Goal: Task Accomplishment & Management: Complete application form

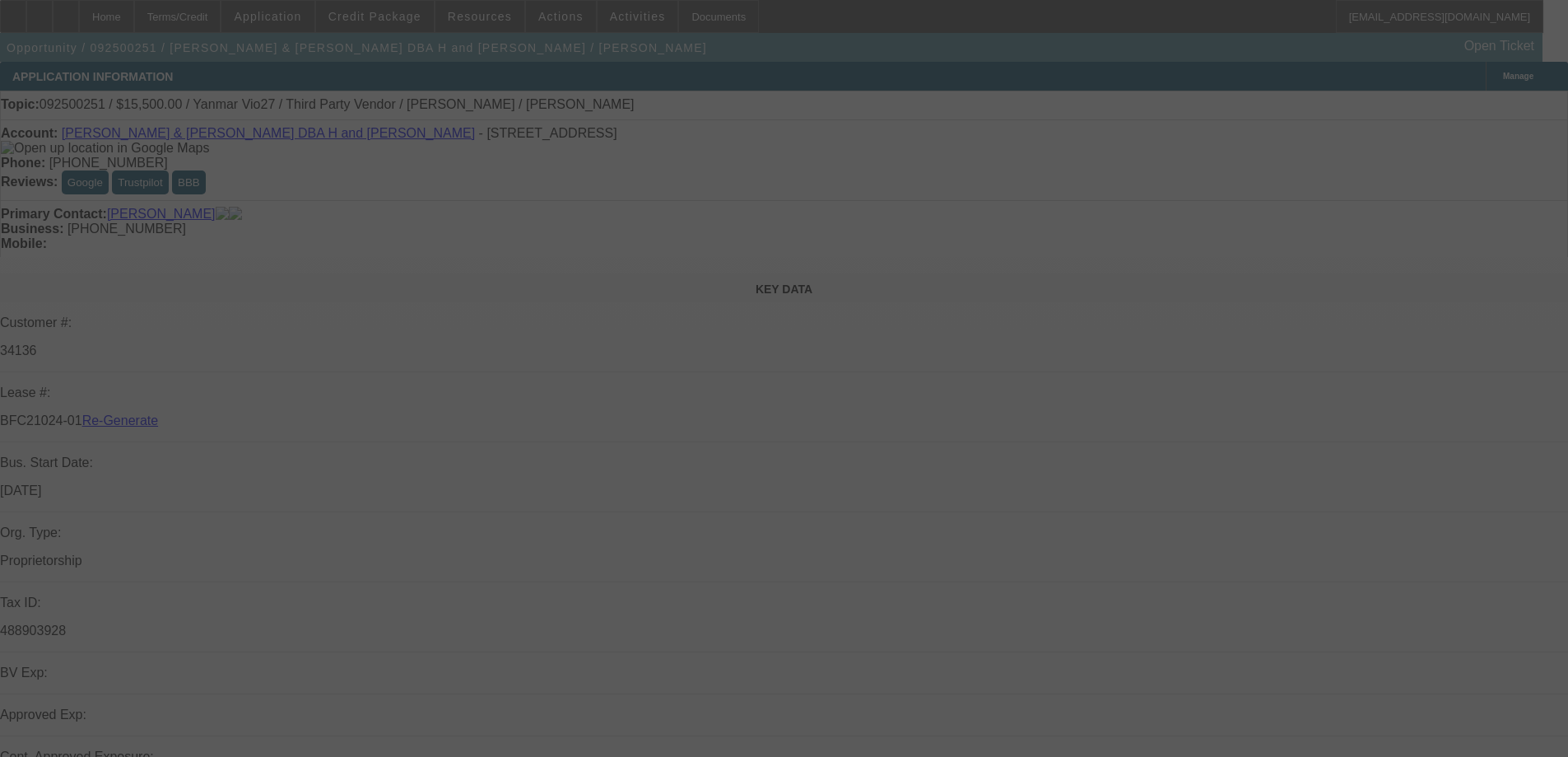
select select "3"
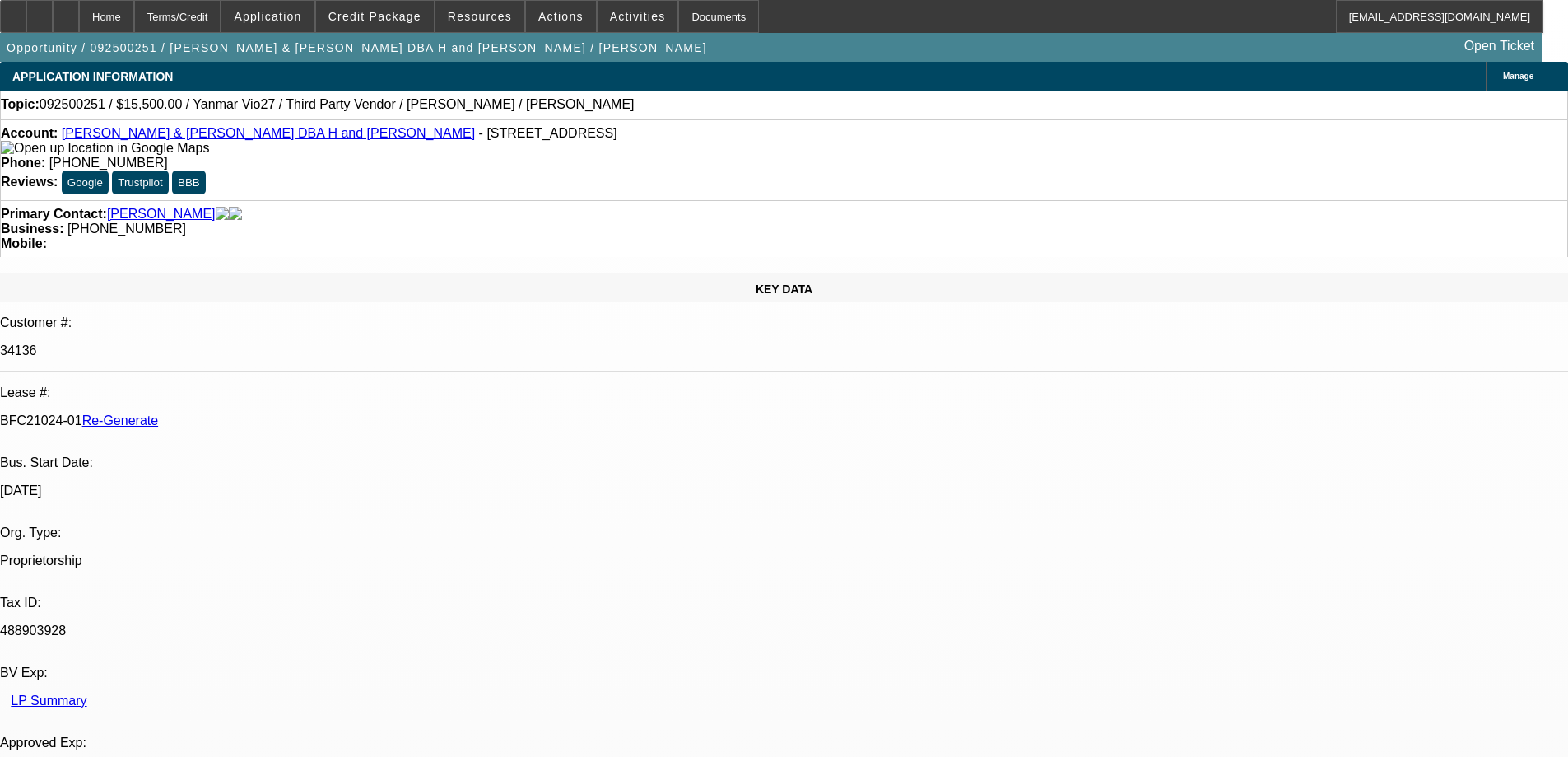
select select "0"
select select "6"
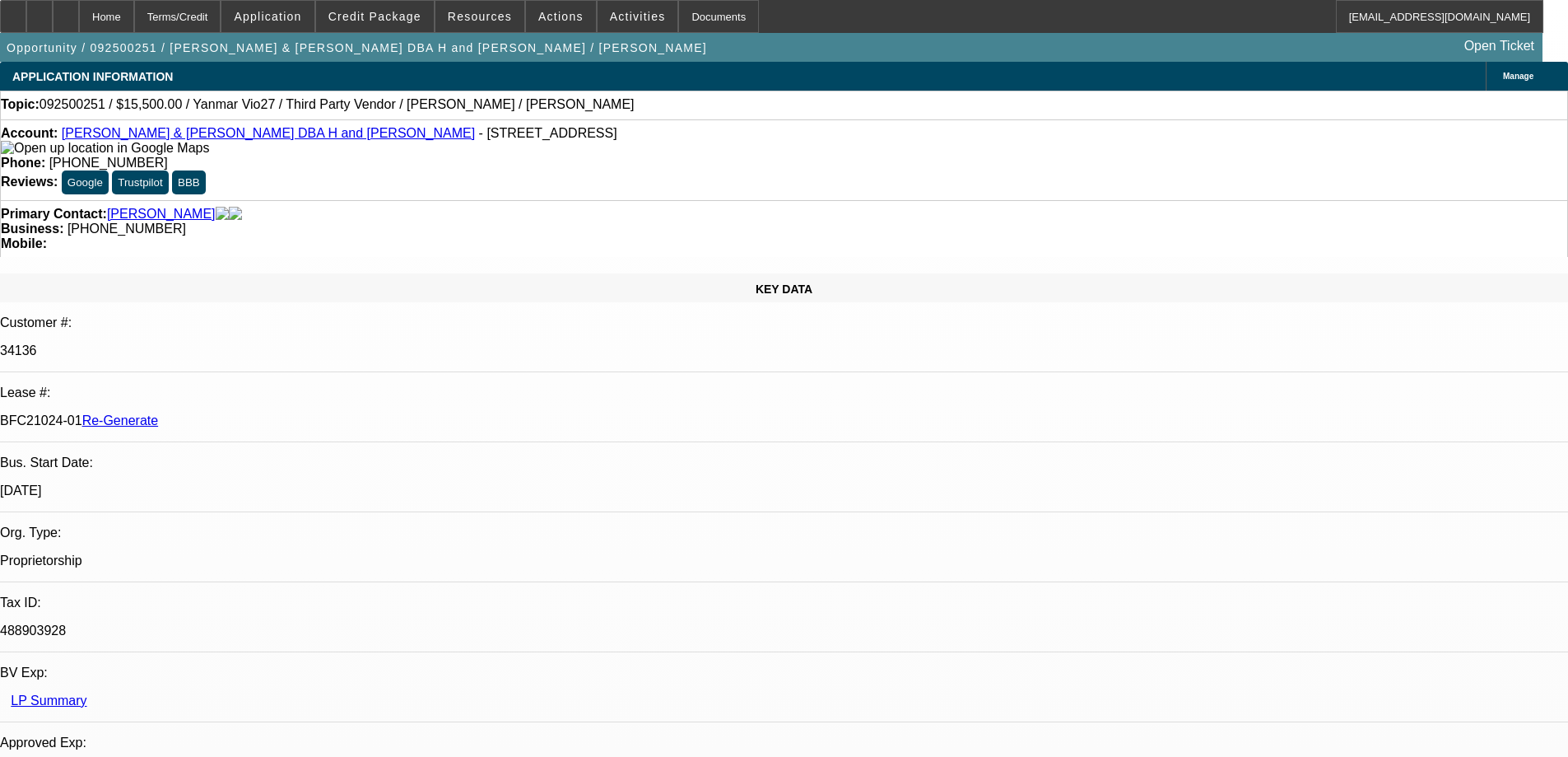
click at [545, 20] on span "Actions" at bounding box center [560, 16] width 45 height 13
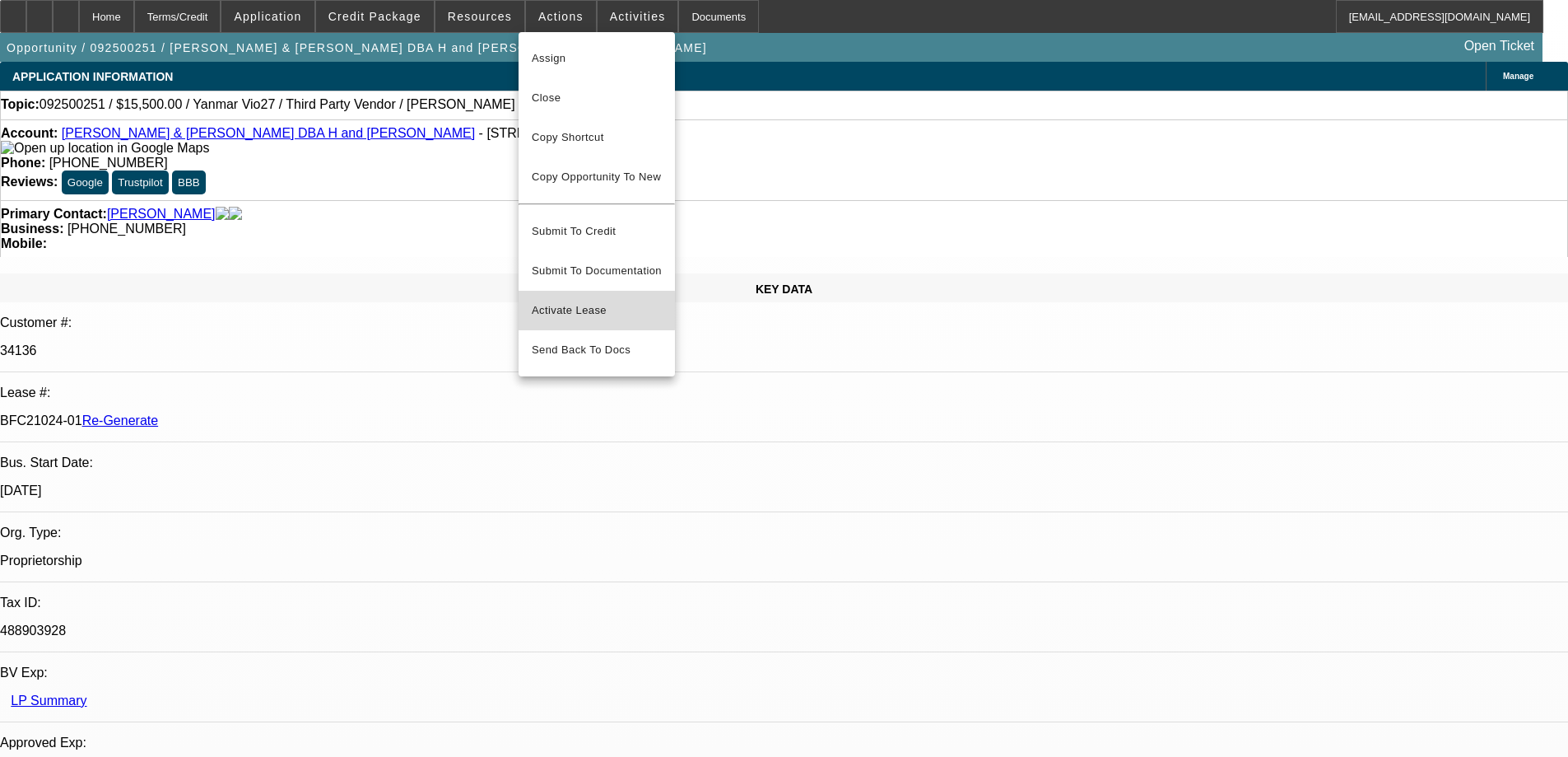
click at [567, 300] on span "Activate Lease" at bounding box center [596, 310] width 130 height 20
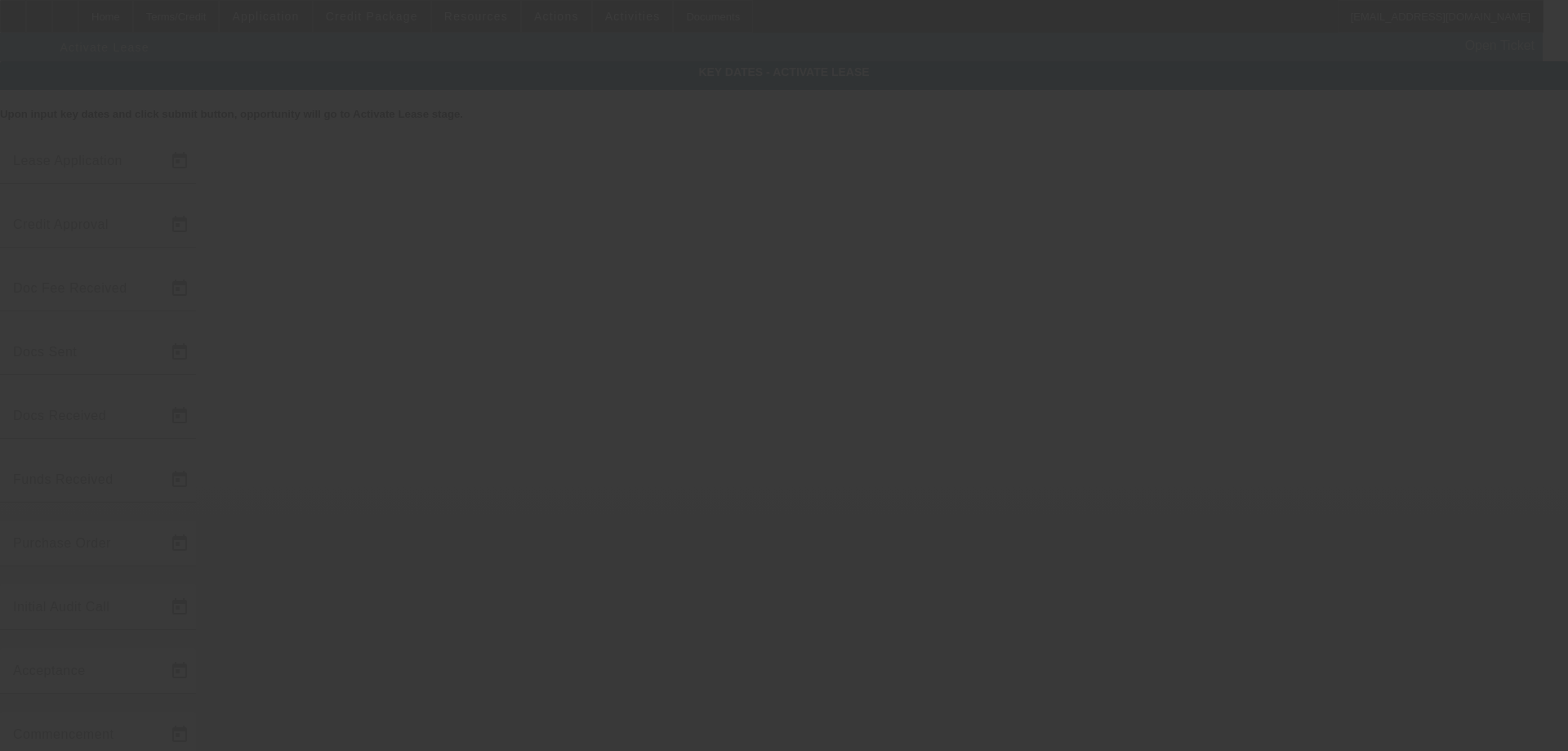
type input "[DATE]"
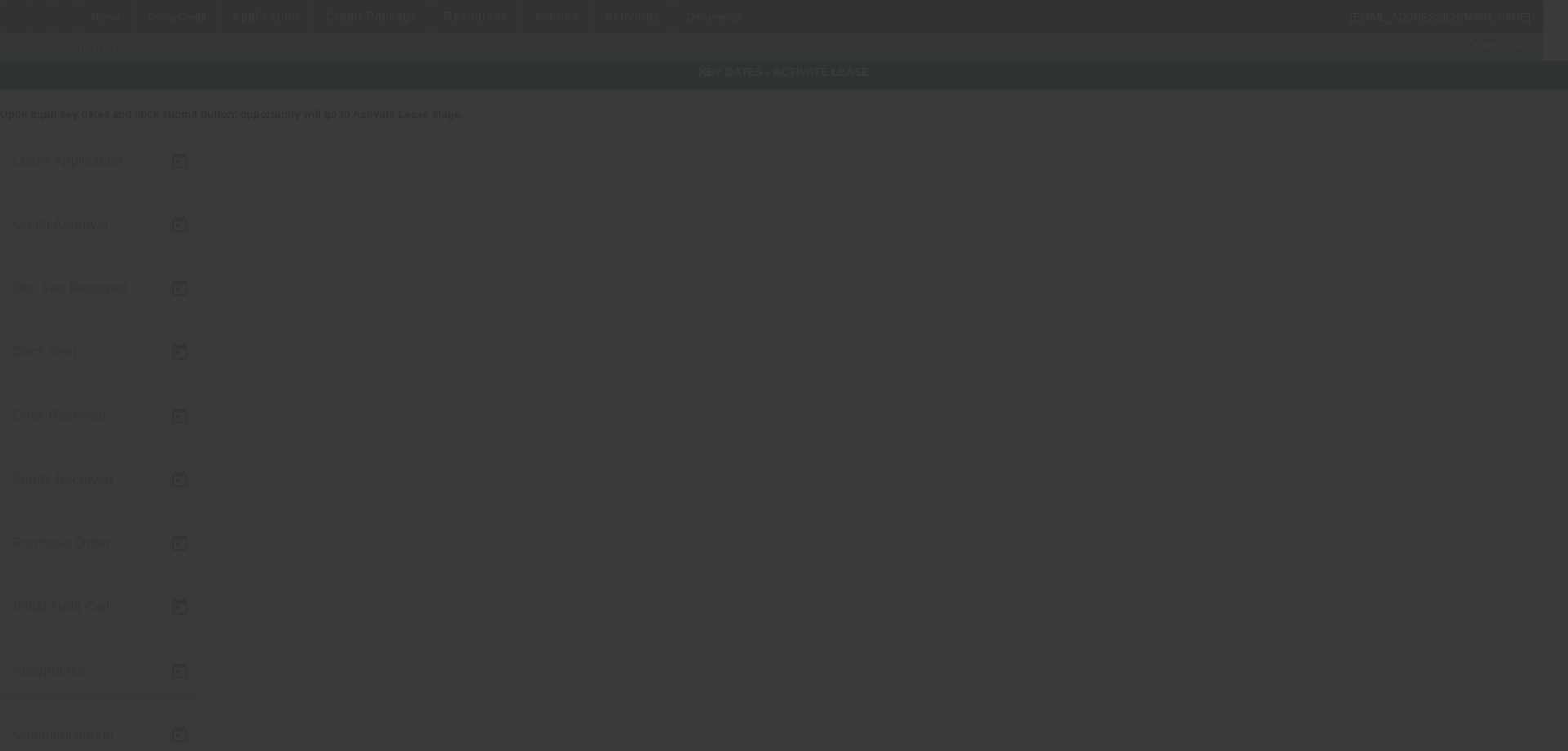
type input "[DATE]"
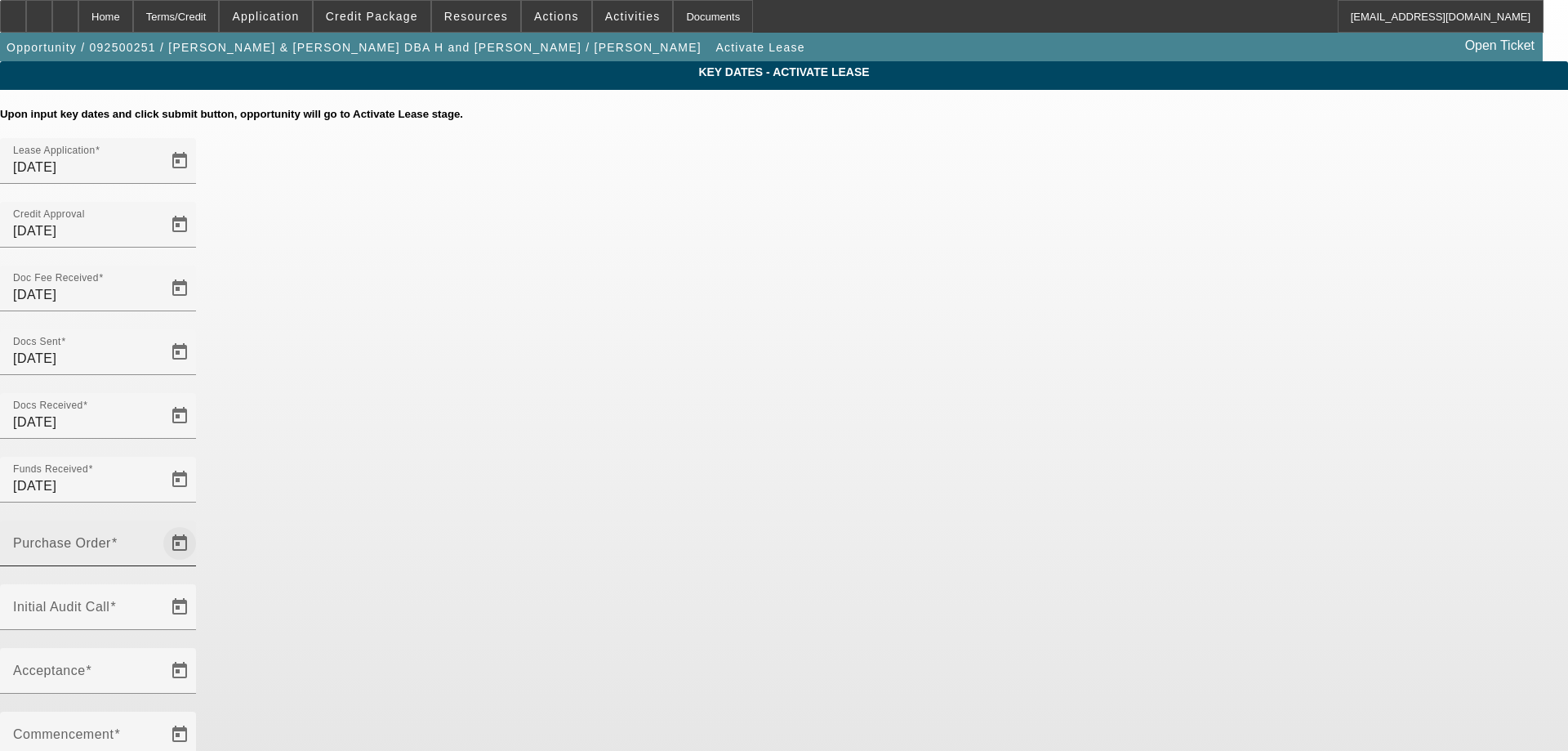
click at [199, 524] on span "Open calendar" at bounding box center [179, 544] width 39 height 39
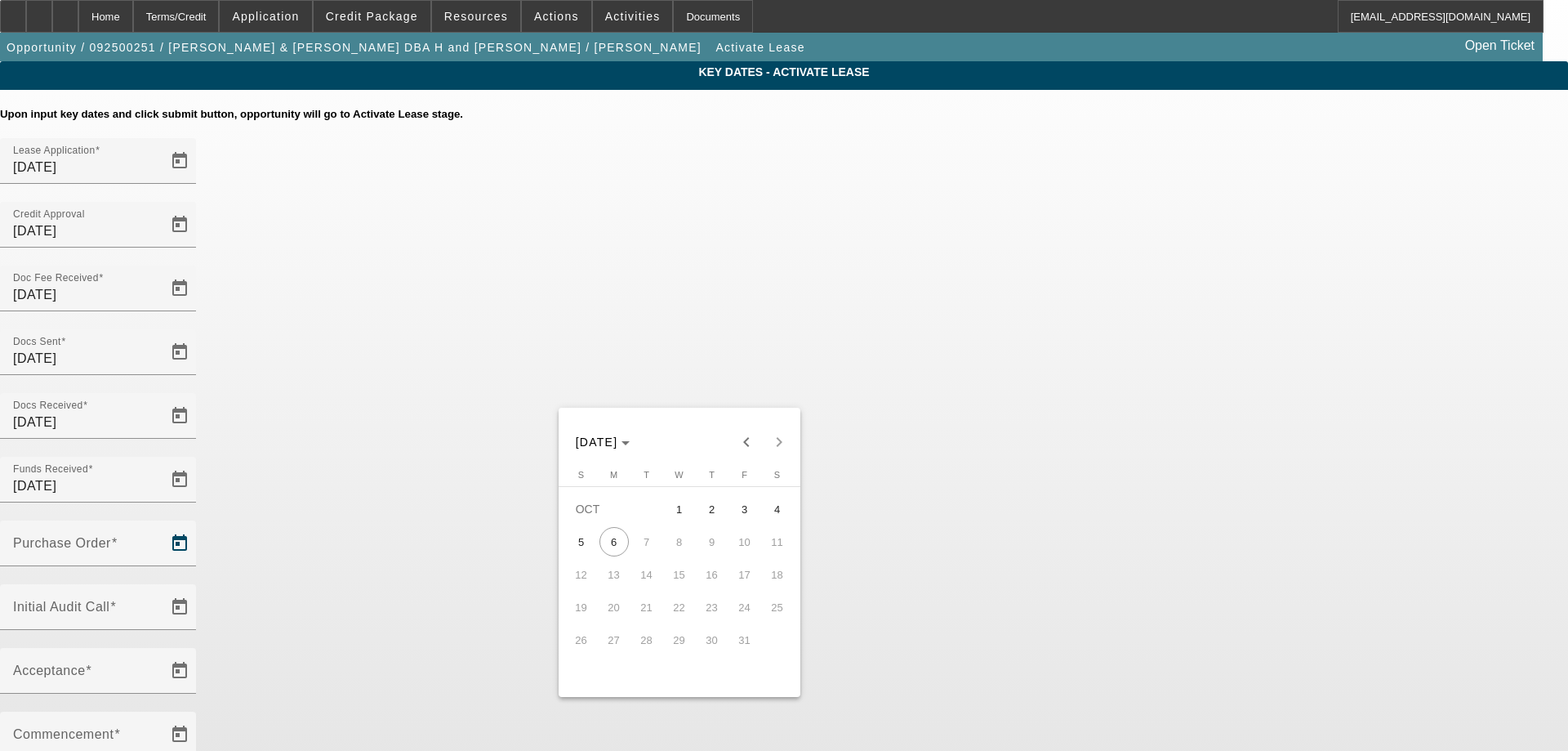
click at [624, 538] on span "6" at bounding box center [613, 541] width 30 height 30
type input "[DATE]"
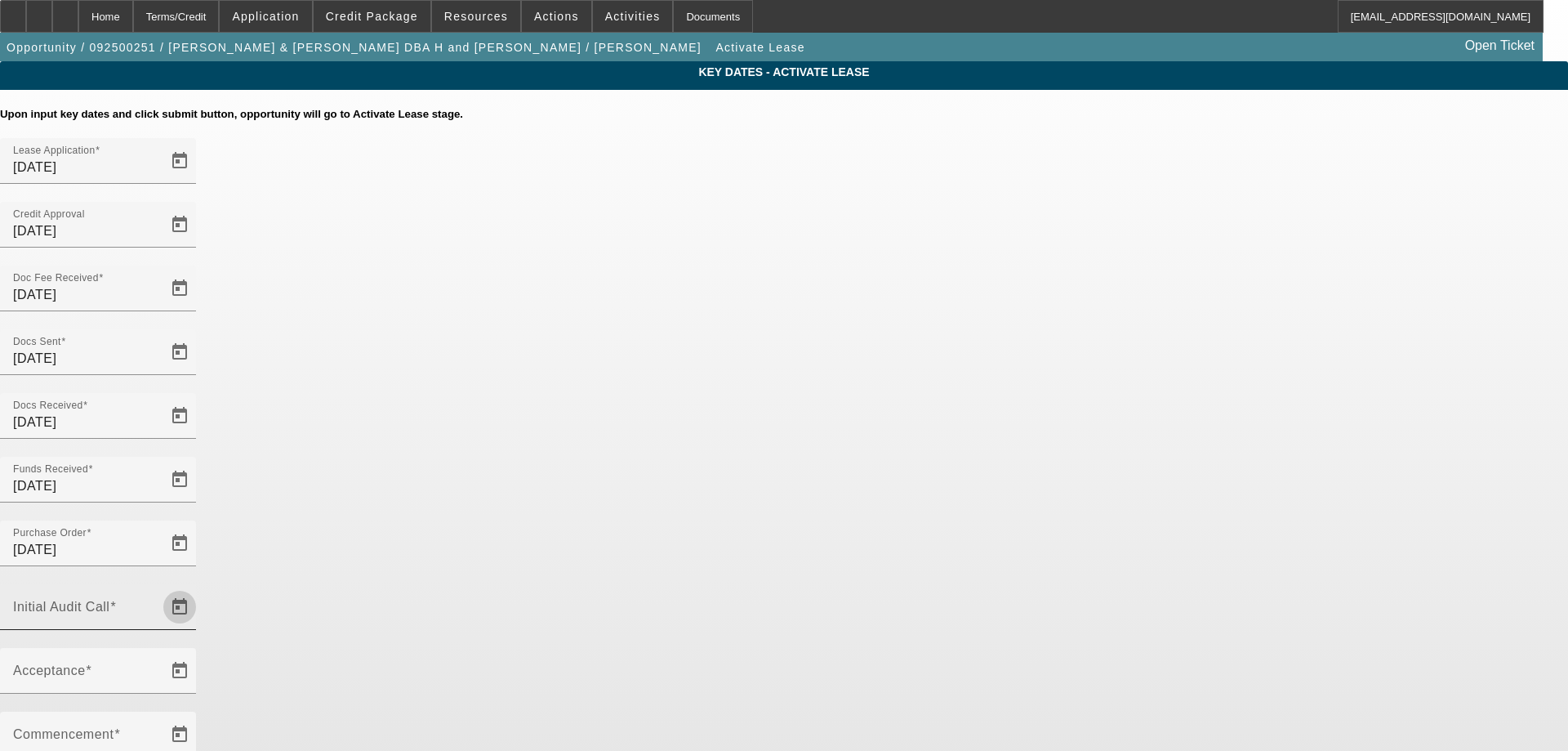
click at [199, 588] on span "Open calendar" at bounding box center [179, 607] width 39 height 39
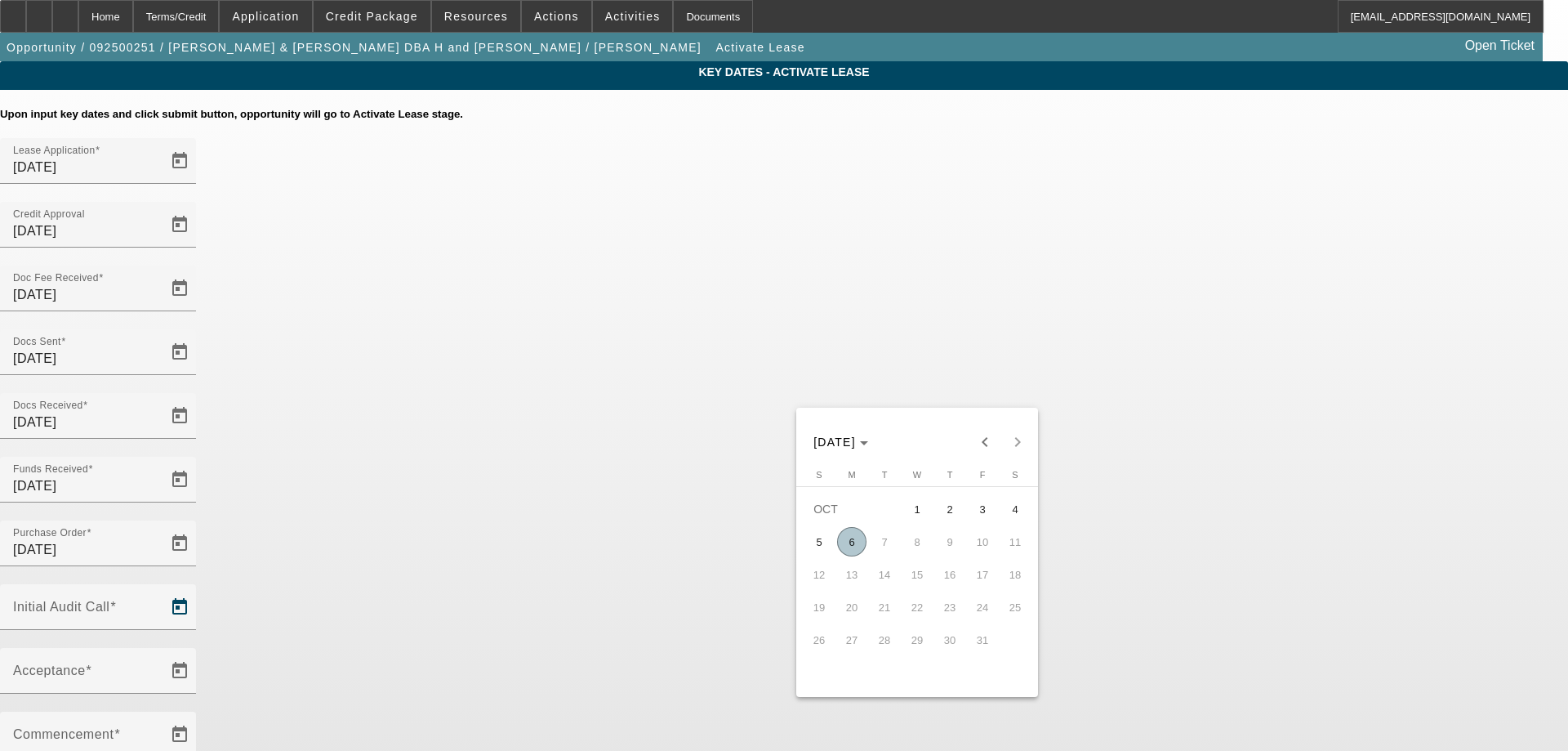
click at [845, 546] on span "6" at bounding box center [851, 541] width 30 height 30
type input "[DATE]"
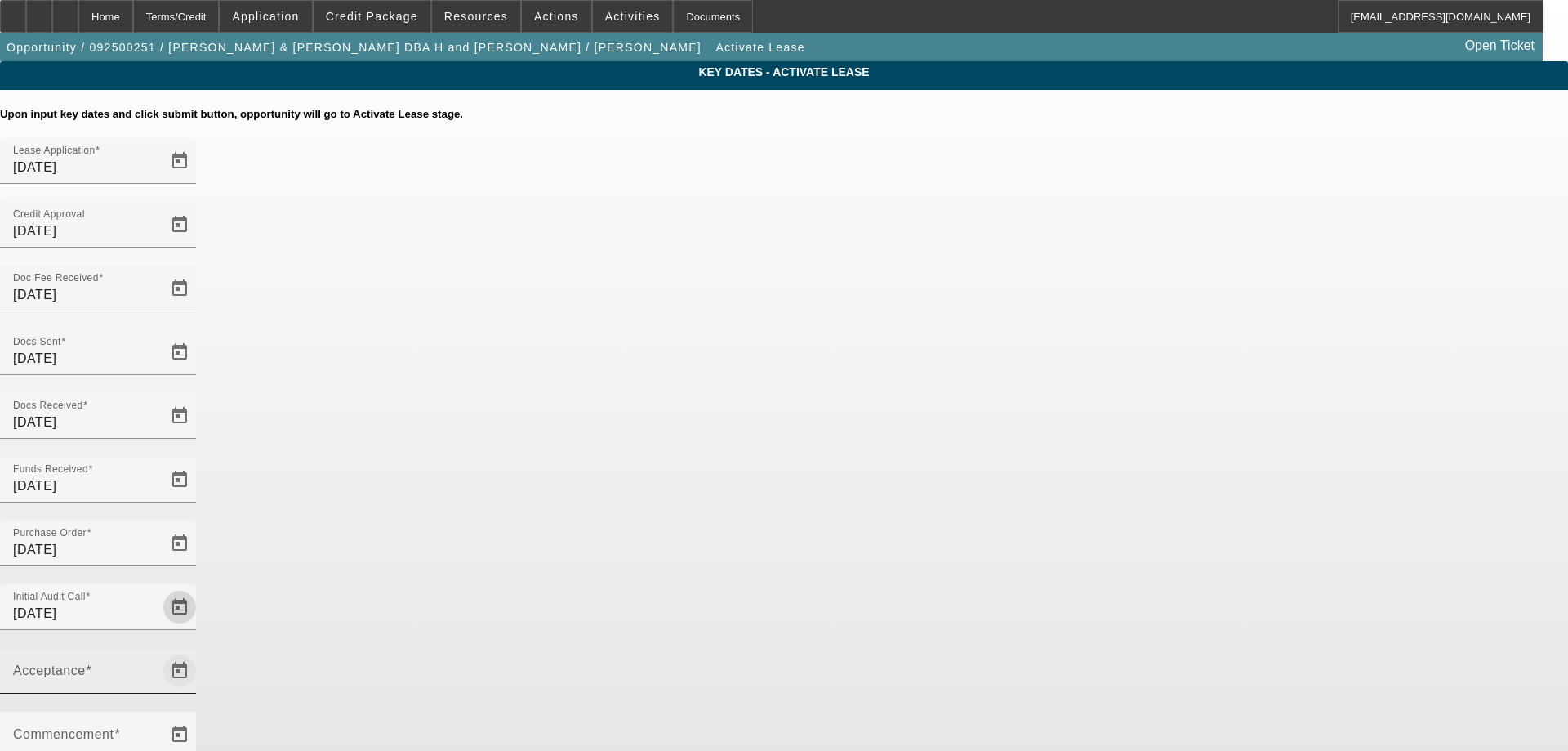
click at [199, 651] on span "Open calendar" at bounding box center [179, 671] width 39 height 39
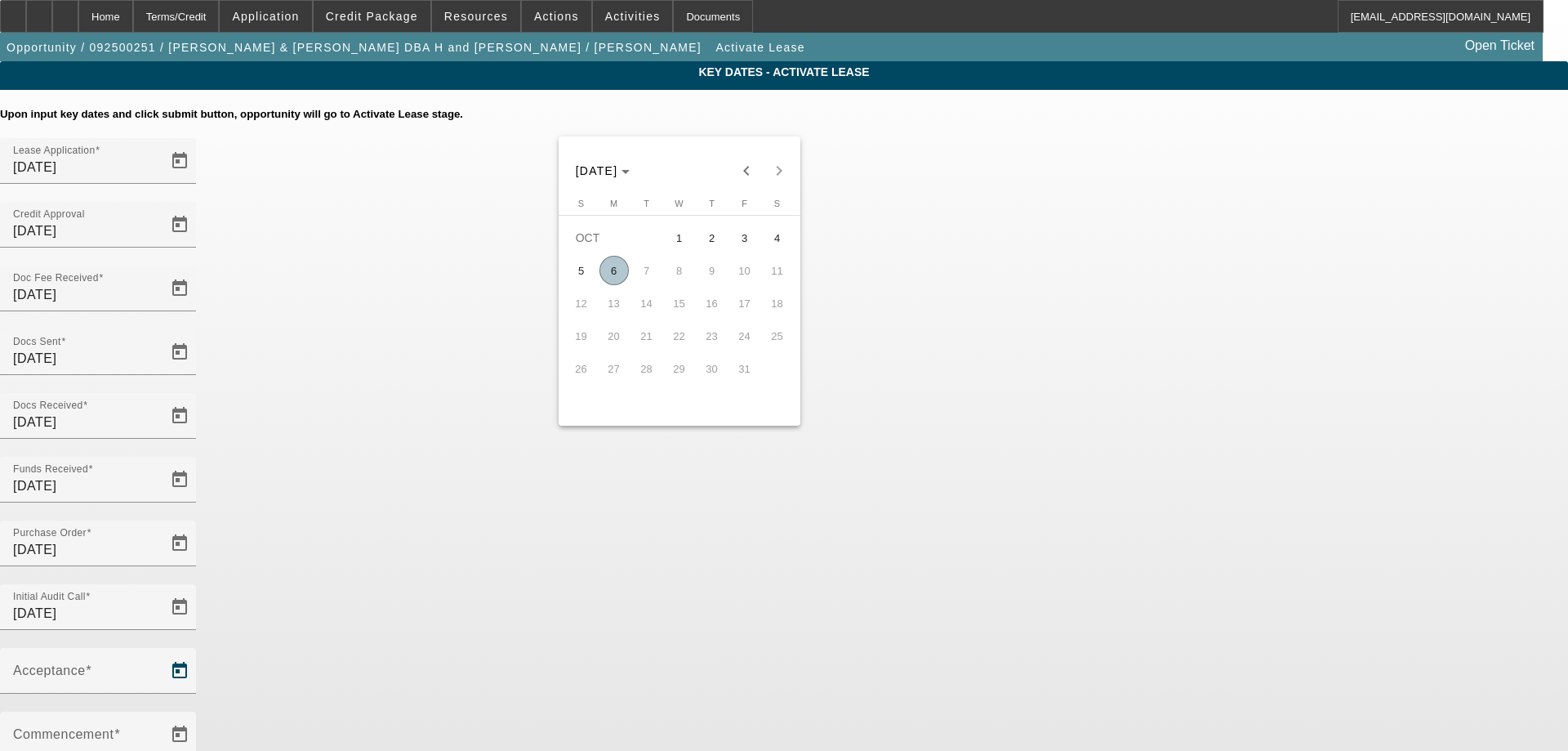
click at [620, 279] on span "6" at bounding box center [613, 270] width 30 height 30
type input "[DATE]"
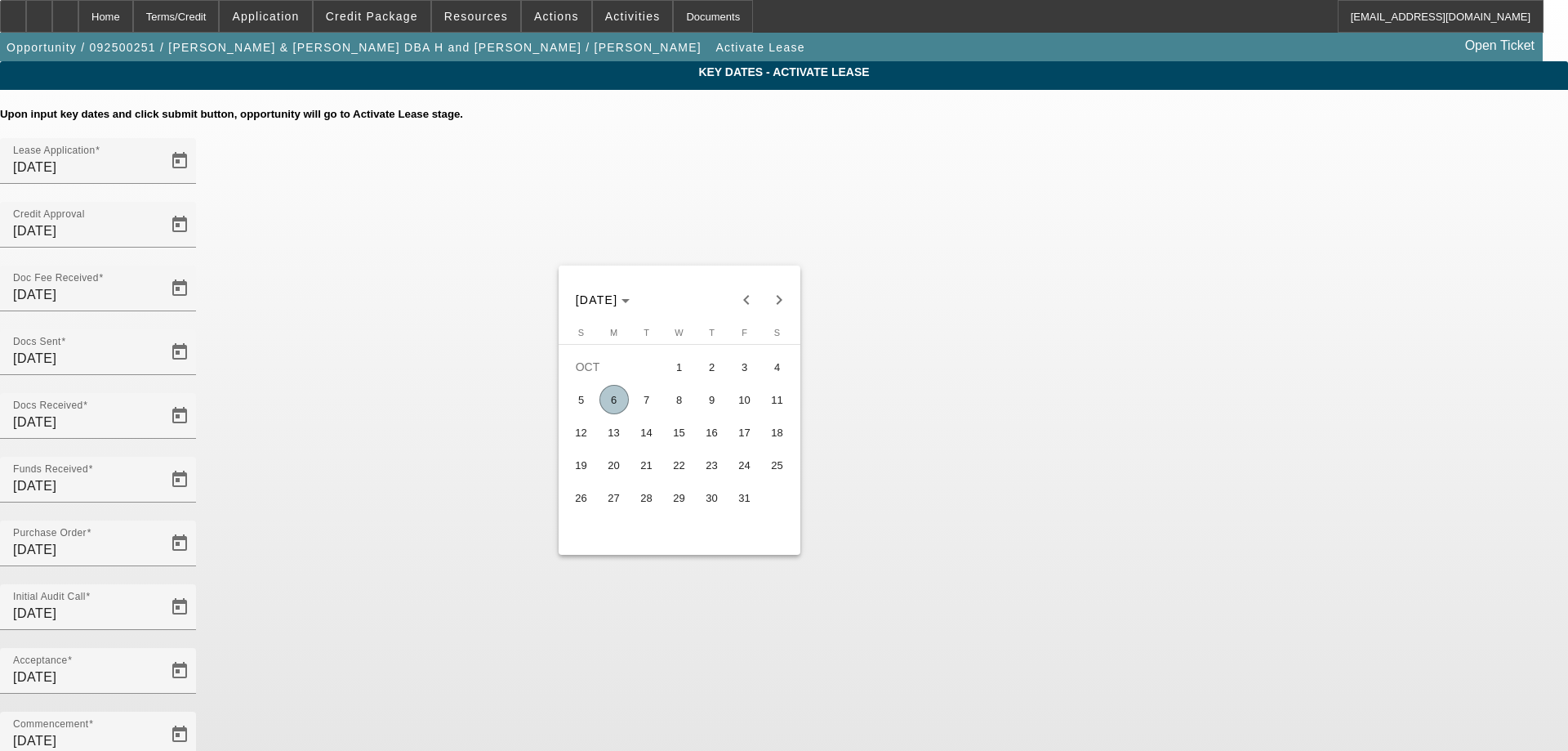
click at [684, 445] on span "15" at bounding box center [679, 432] width 30 height 30
type input "[DATE]"
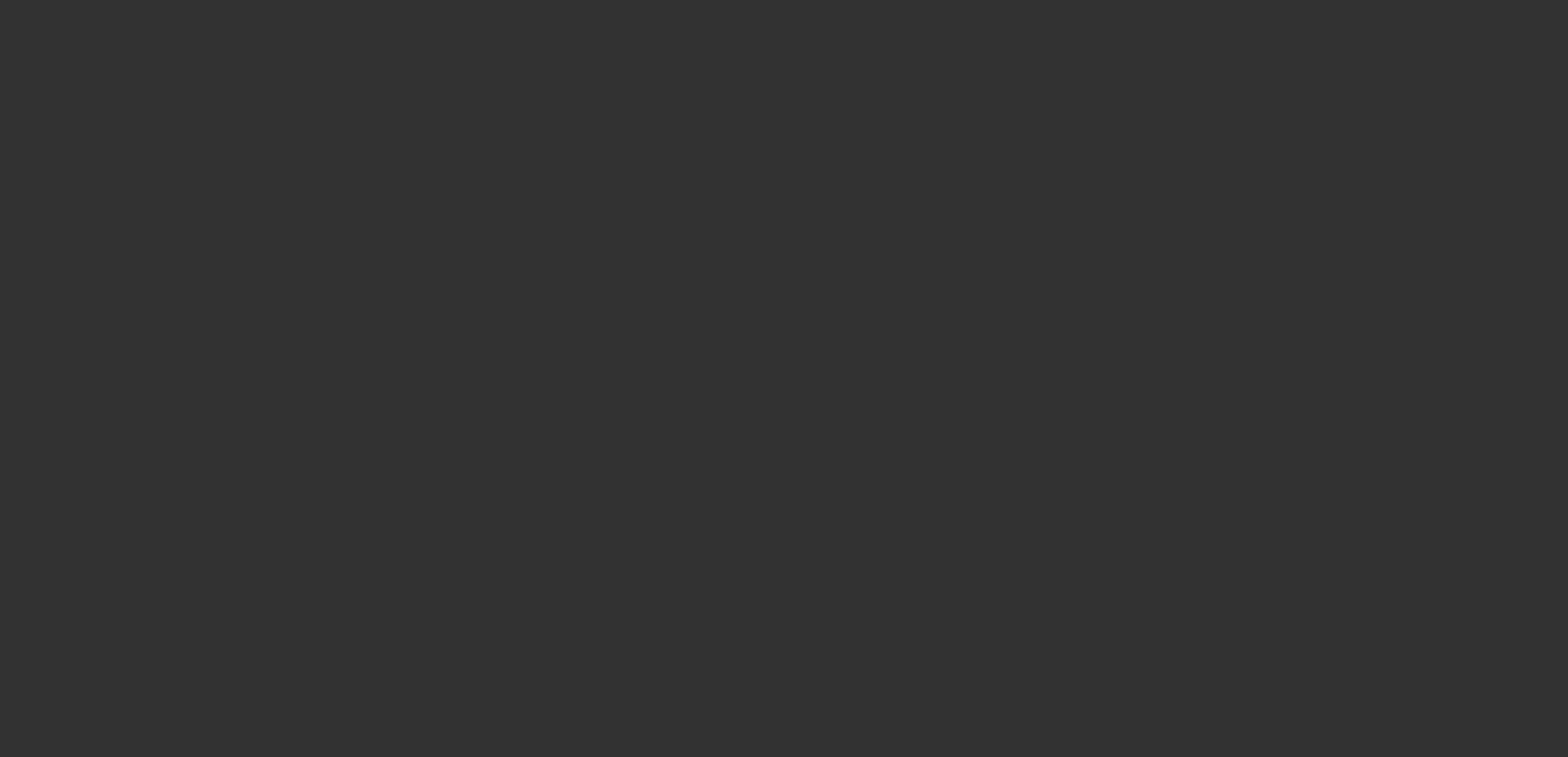
select select "4"
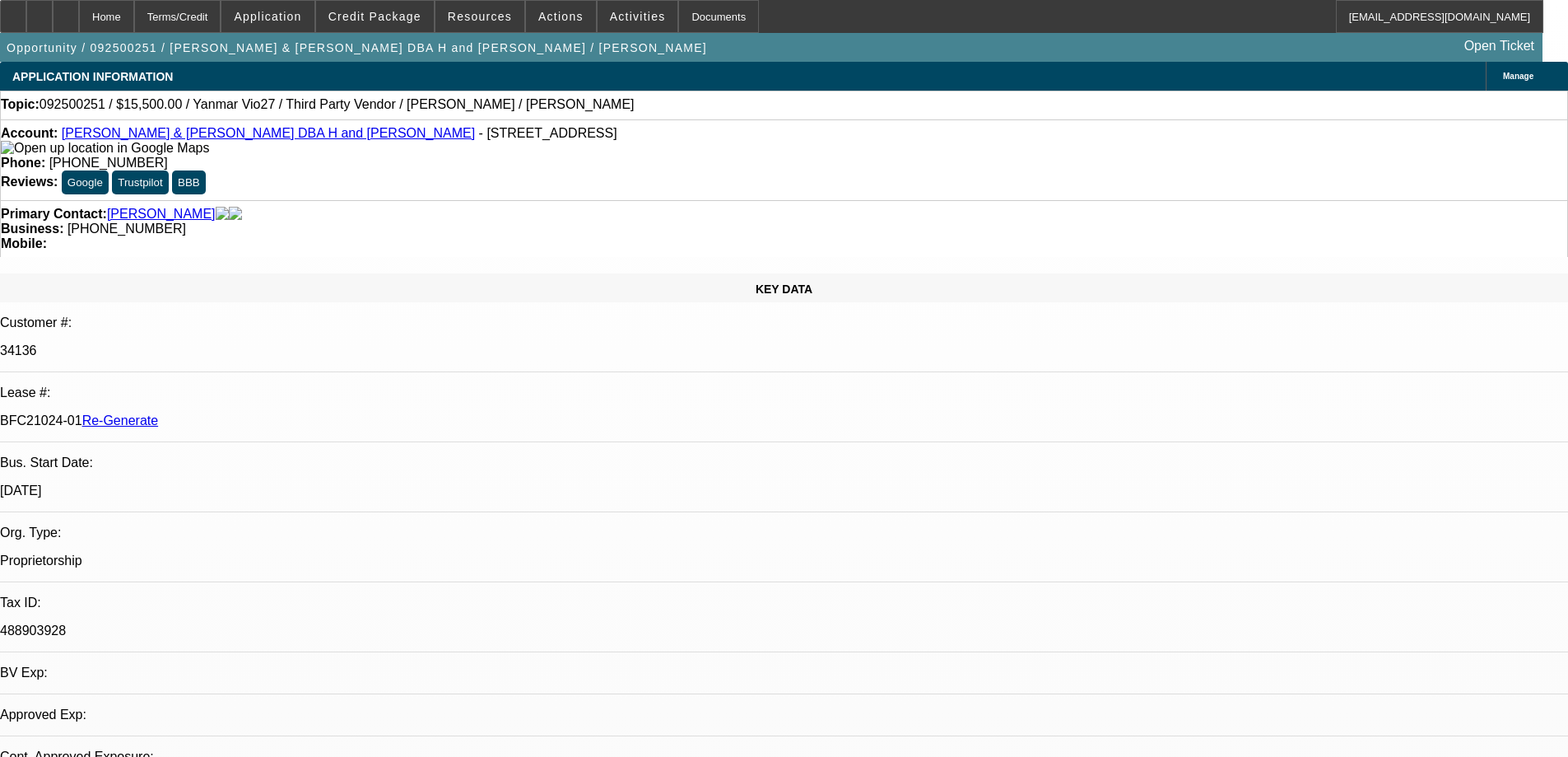
select select "0"
select select "6"
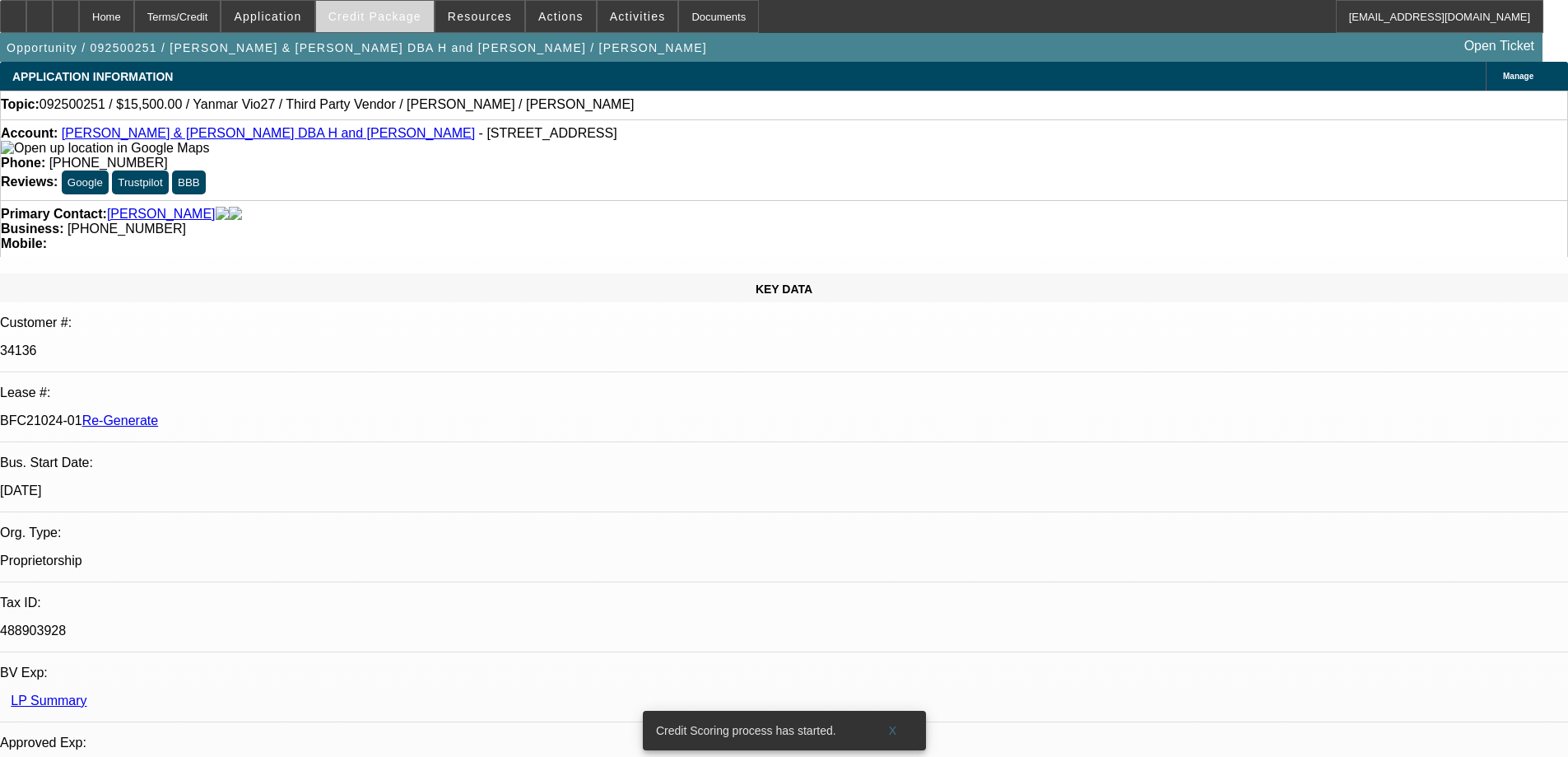
click at [392, 17] on span "Credit Package" at bounding box center [375, 16] width 93 height 13
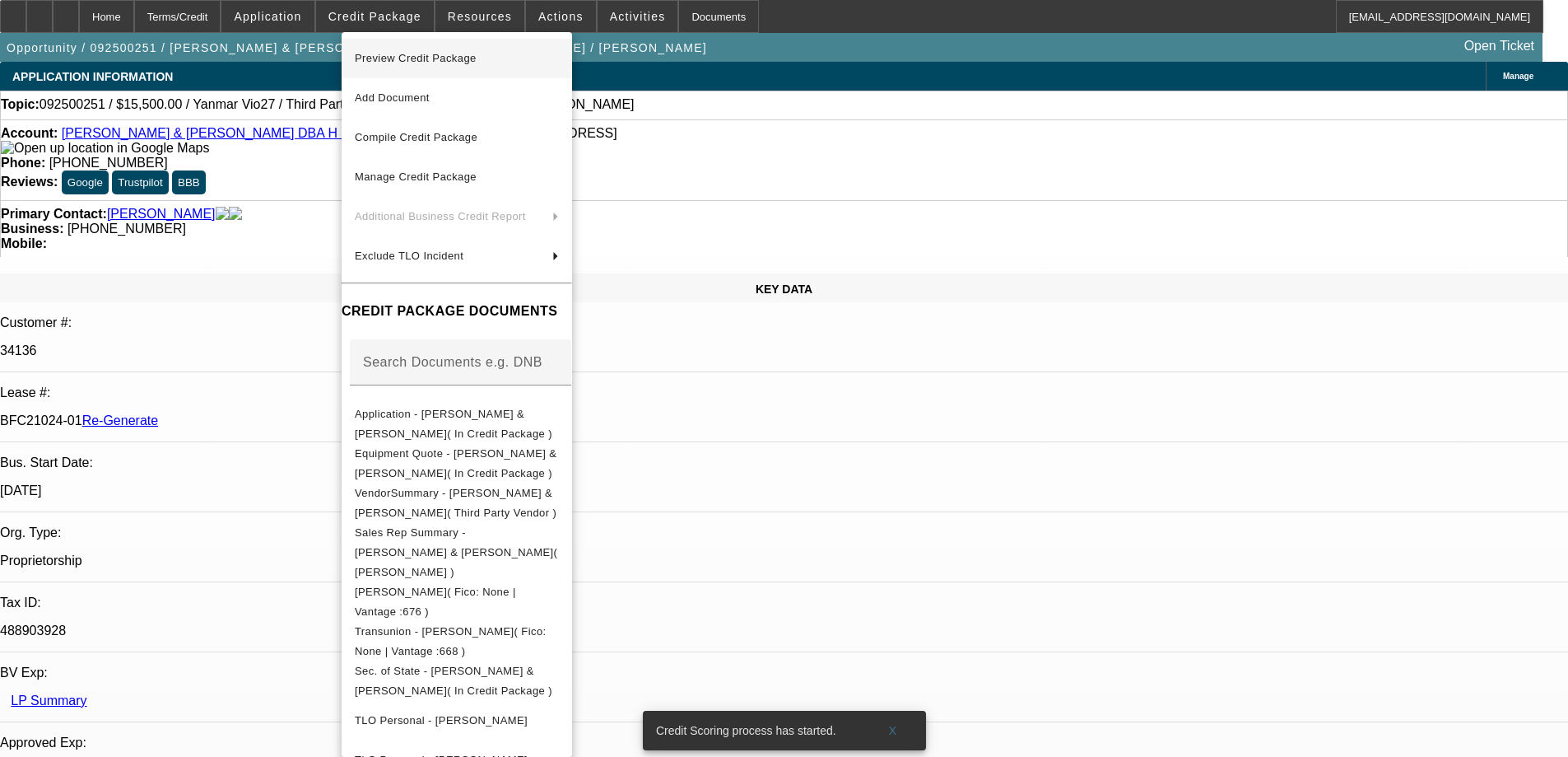
click at [404, 52] on span "Preview Credit Package" at bounding box center [415, 58] width 122 height 12
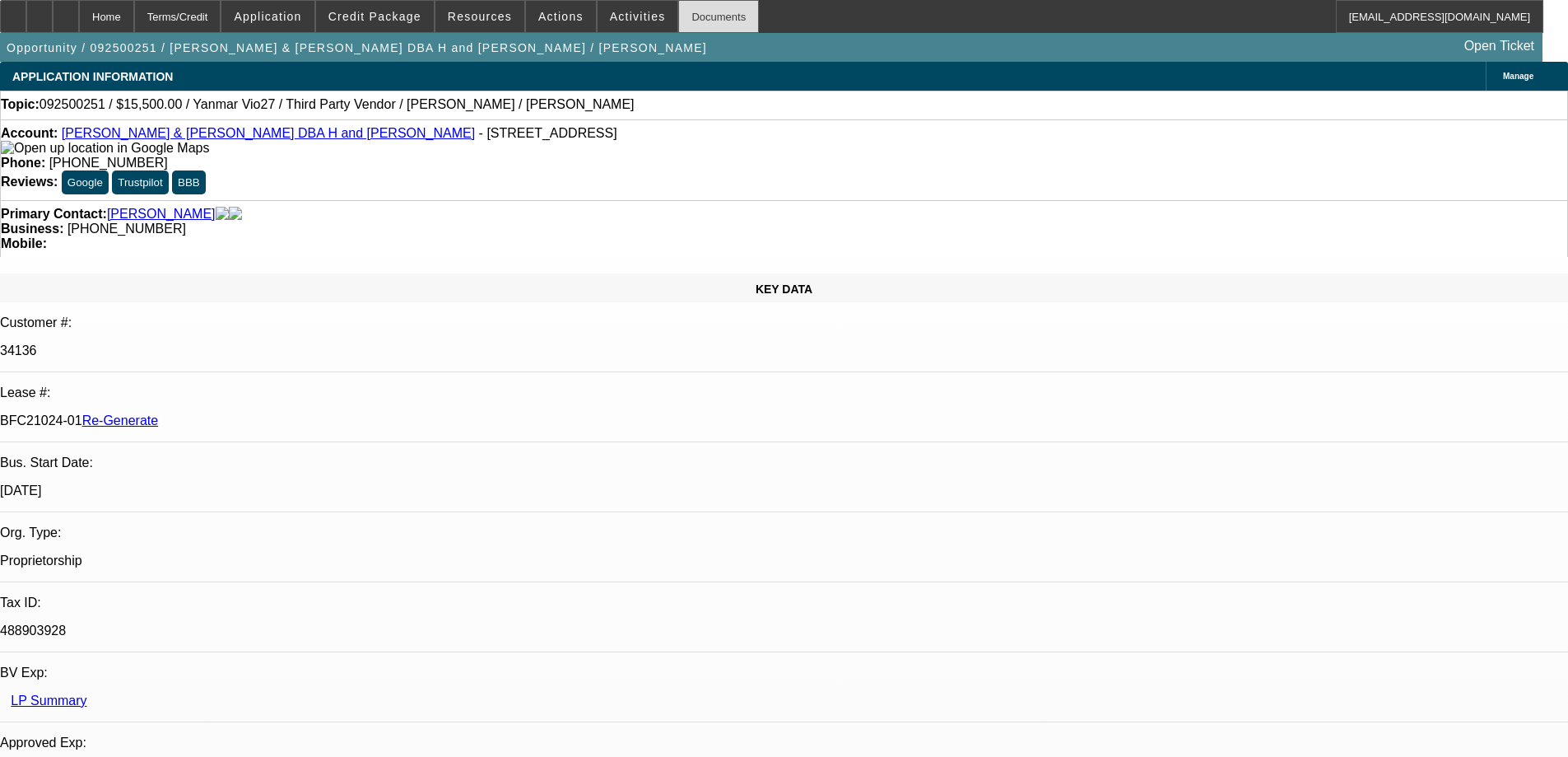
click at [690, 29] on div "Documents" at bounding box center [718, 16] width 81 height 33
